Goal: Transaction & Acquisition: Obtain resource

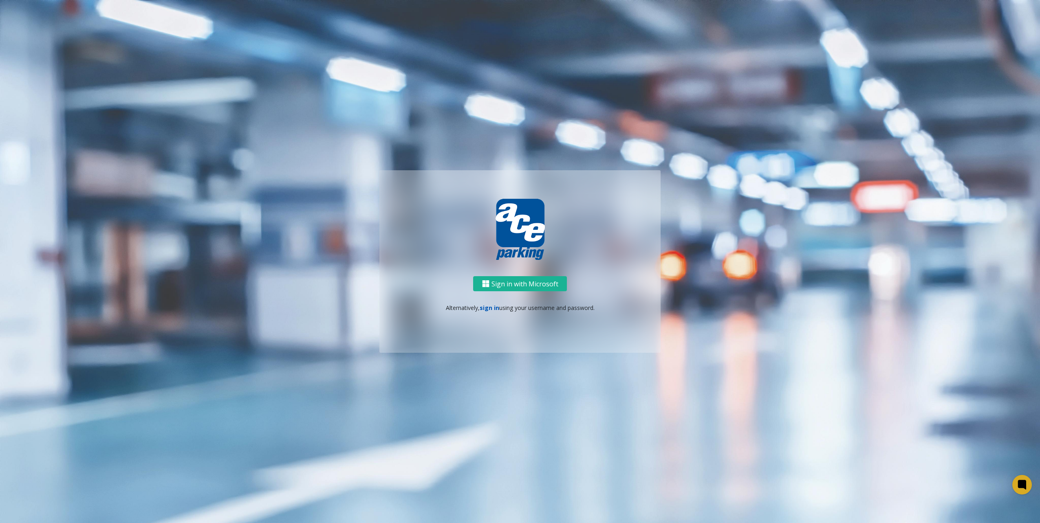
click at [485, 310] on link "sign in" at bounding box center [490, 308] width 20 height 8
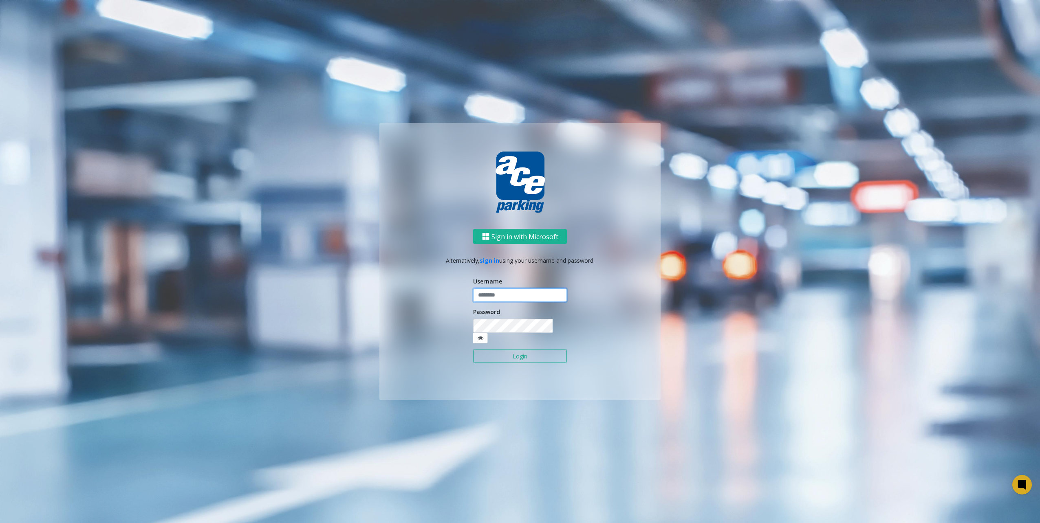
type input "********"
click at [546, 354] on button "Login" at bounding box center [520, 356] width 94 height 14
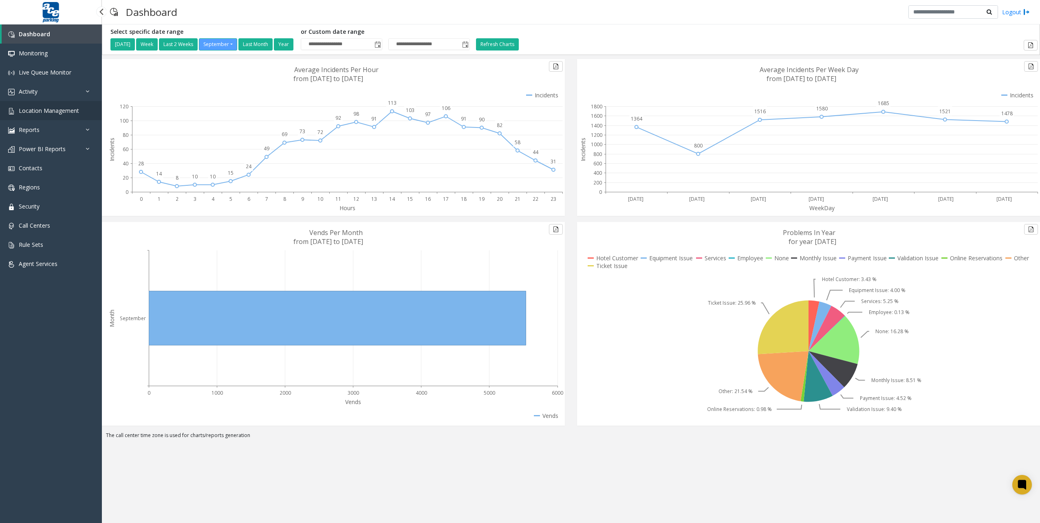
click at [32, 114] on span "Location Management" at bounding box center [49, 111] width 60 height 8
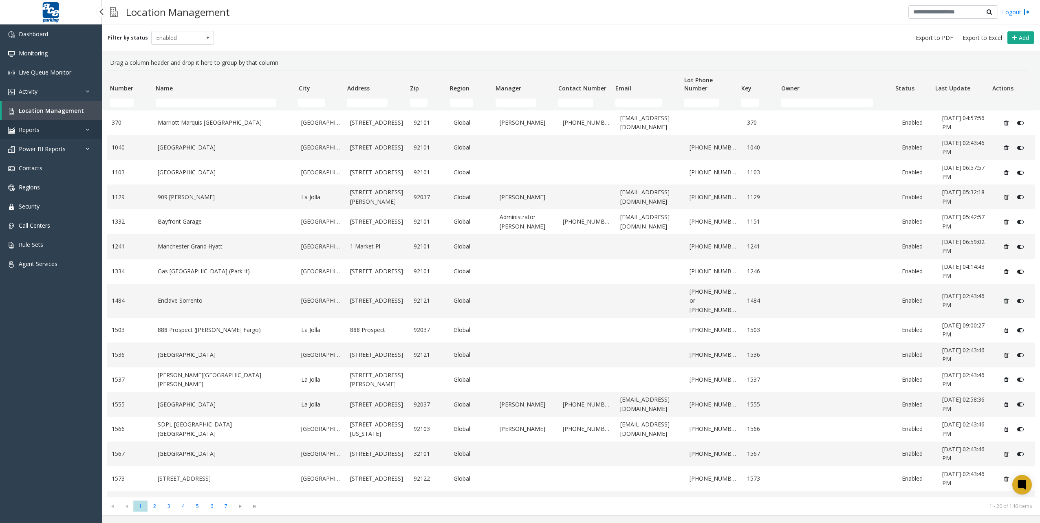
click at [37, 135] on link "Reports" at bounding box center [51, 129] width 102 height 19
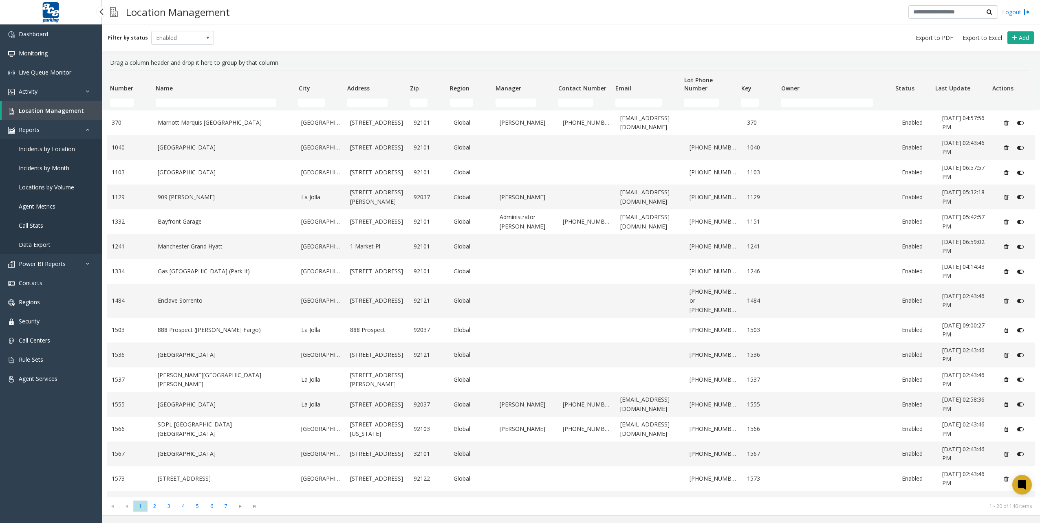
click at [45, 244] on span "Data Export" at bounding box center [35, 245] width 32 height 8
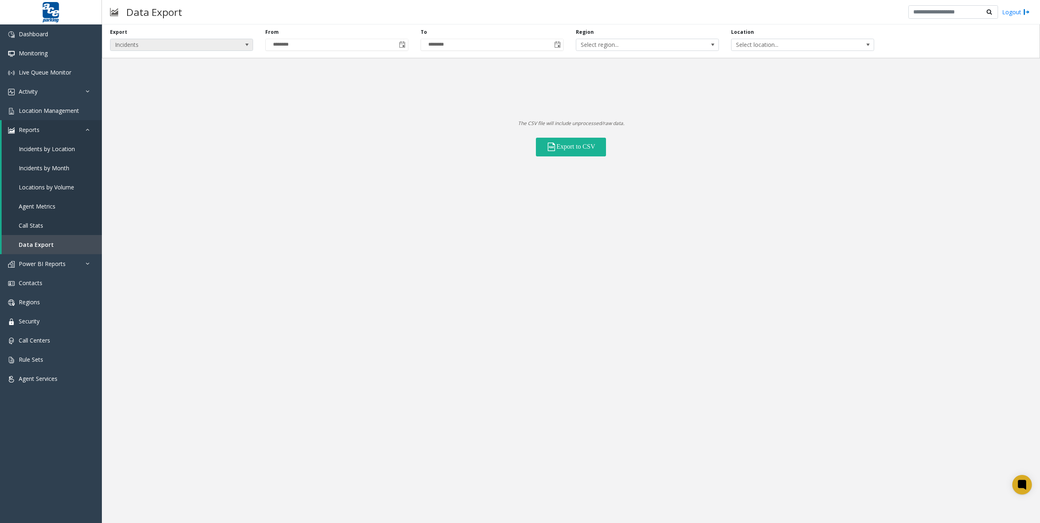
click at [246, 45] on span at bounding box center [247, 45] width 7 height 7
click at [187, 68] on li "Locations" at bounding box center [181, 68] width 141 height 11
drag, startPoint x: 751, startPoint y: 47, endPoint x: 745, endPoint y: 49, distance: 6.4
click at [751, 47] on span "All Statuses" at bounding box center [711, 44] width 114 height 11
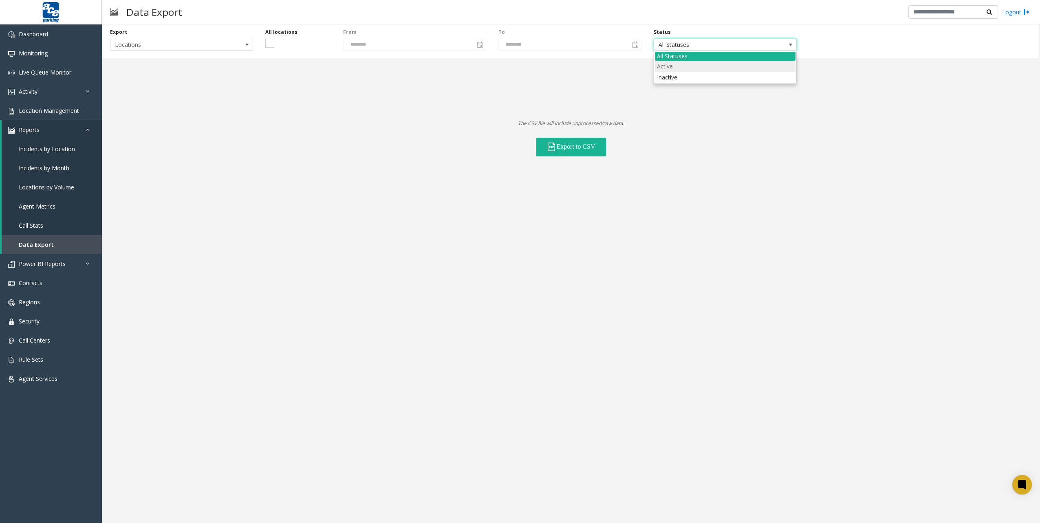
click at [724, 68] on li "Active" at bounding box center [725, 66] width 141 height 11
click at [586, 145] on button "Export to CSV" at bounding box center [571, 147] width 70 height 19
drag, startPoint x: 798, startPoint y: 280, endPoint x: 731, endPoint y: 287, distance: 67.7
click at [798, 280] on div "Export Locations All locations From ******** To ******** Status Active The CSV …" at bounding box center [571, 273] width 938 height 499
drag, startPoint x: 416, startPoint y: 253, endPoint x: 93, endPoint y: 198, distance: 328.3
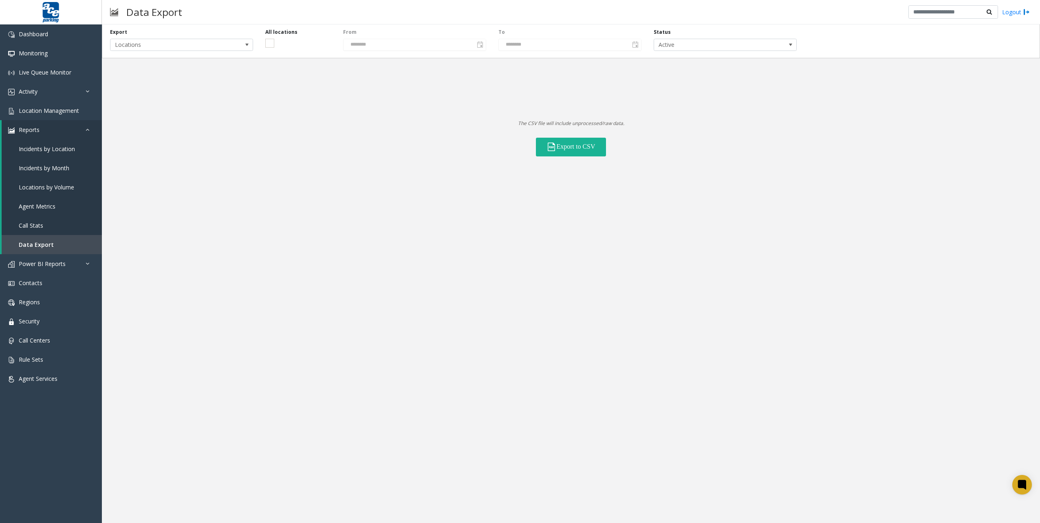
click at [416, 253] on div "Export Locations All locations From ******** To ******** Status Active The CSV …" at bounding box center [571, 273] width 938 height 499
